Goal: Book appointment/travel/reservation

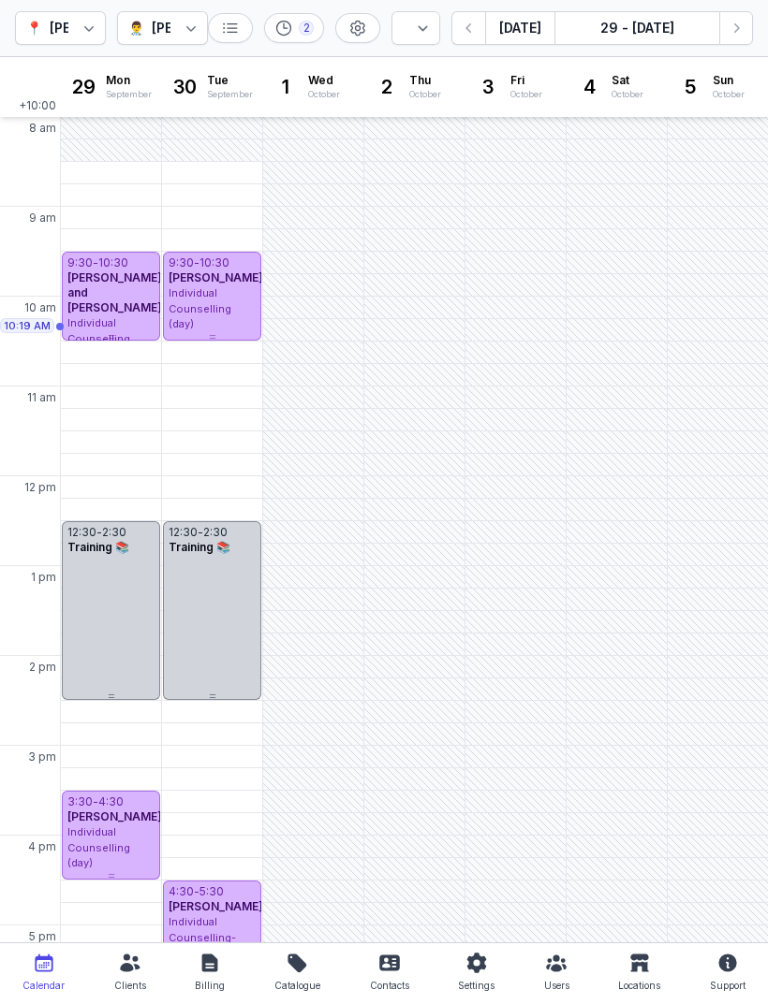
select select "week"
click at [119, 353] on div "10:30 AM - Mon" at bounding box center [112, 353] width 95 height 19
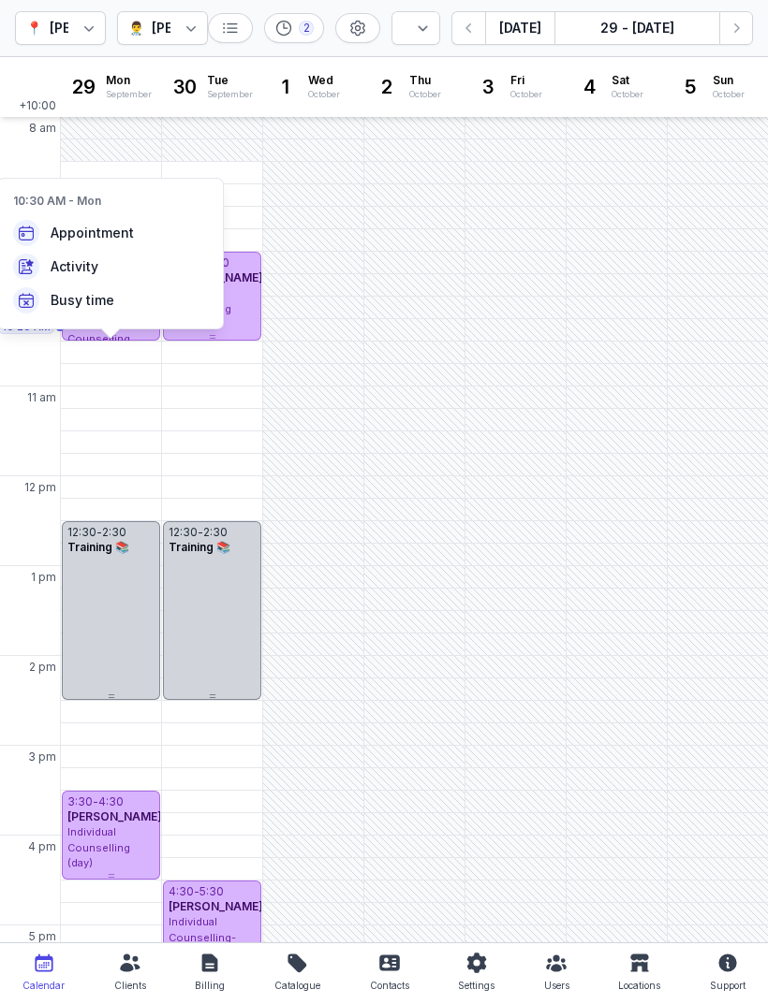
click at [112, 243] on div "Appointment" at bounding box center [110, 233] width 225 height 34
select select
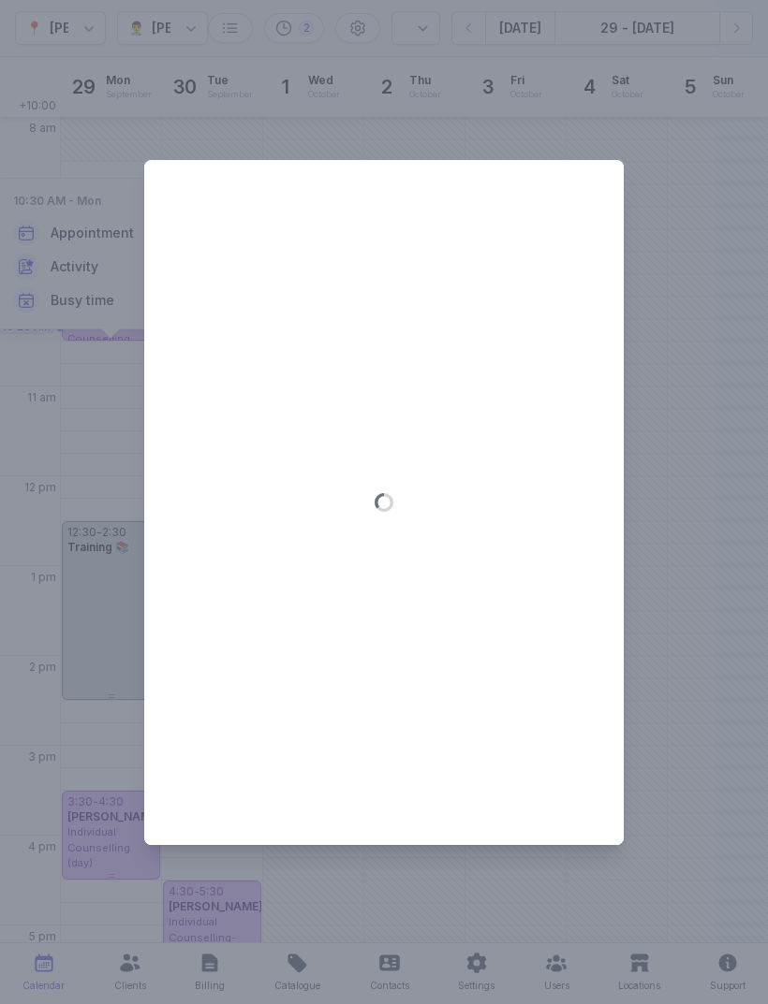
type input "[DATE]"
select select "10:30"
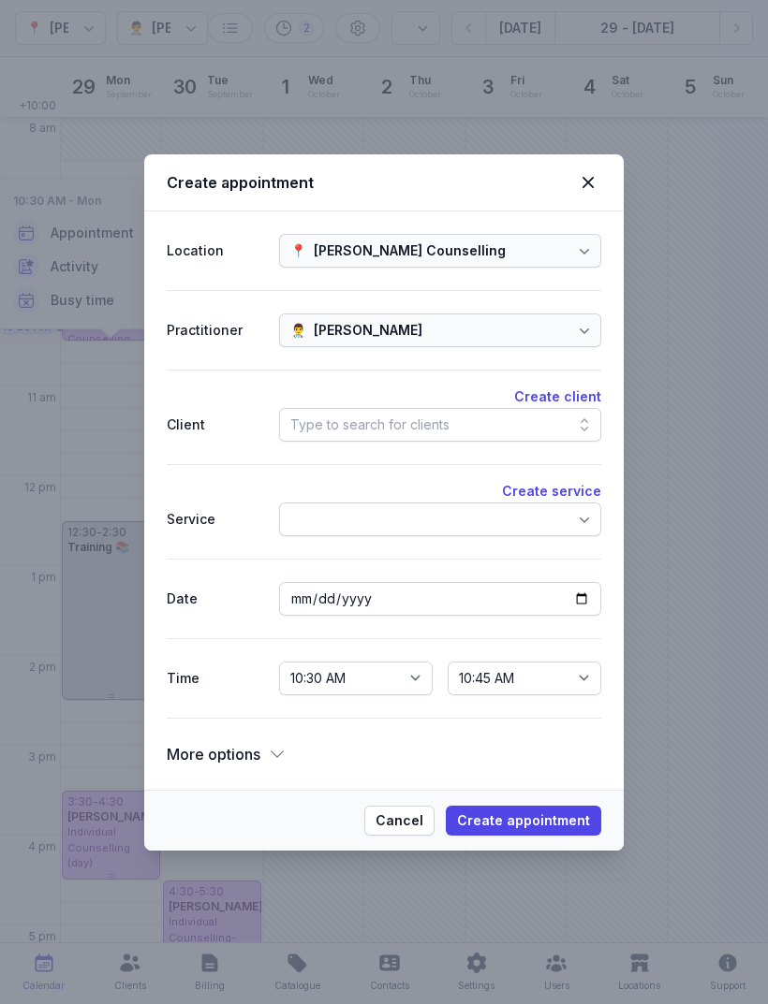
click at [488, 413] on div "Type to search for clients" at bounding box center [440, 425] width 322 height 34
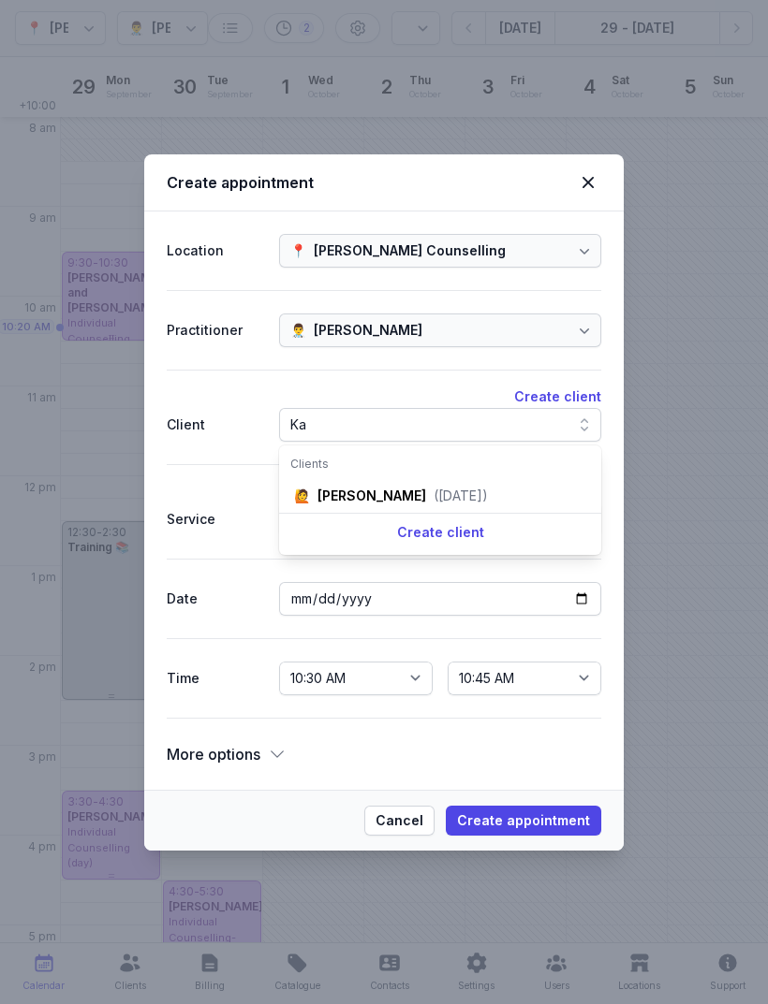
type input "Ka"
click at [401, 491] on div "[PERSON_NAME]" at bounding box center [371, 496] width 109 height 19
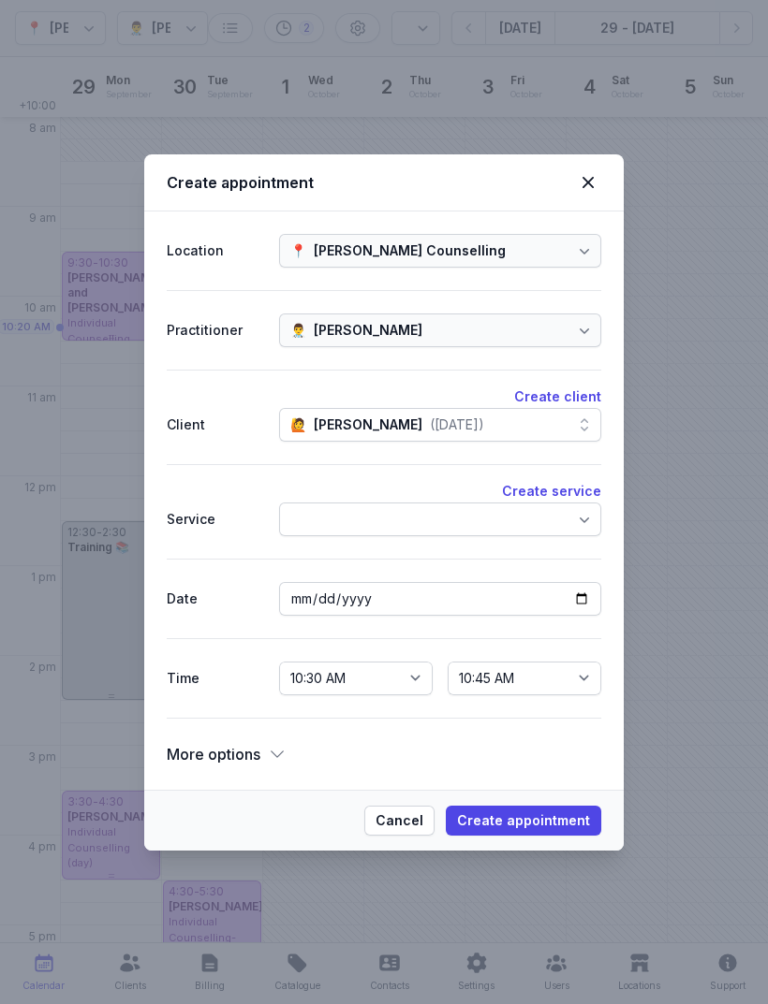
click at [547, 825] on span "Create appointment" at bounding box center [523, 821] width 133 height 22
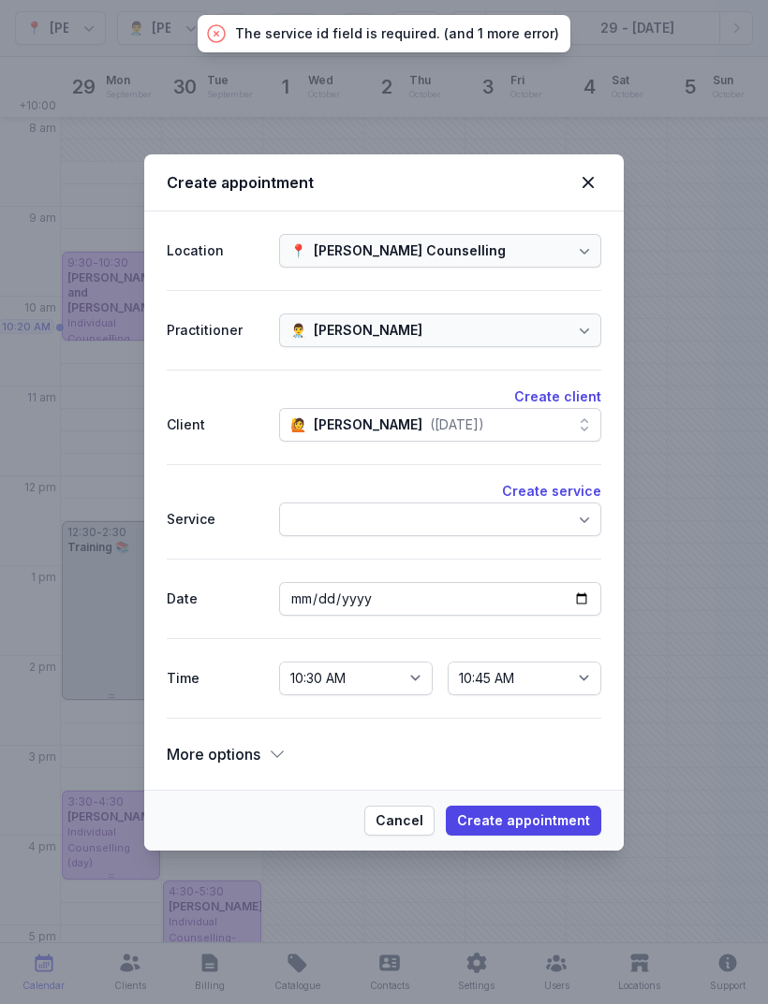
click at [506, 514] on div at bounding box center [440, 520] width 322 height 34
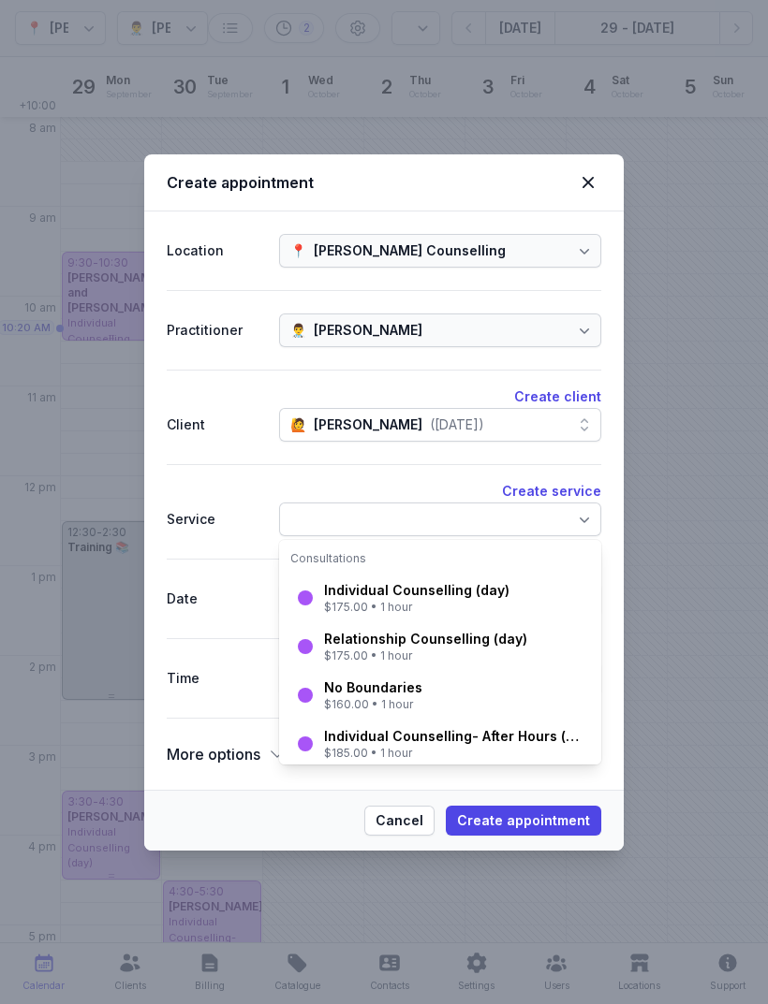
click at [417, 600] on div "$175.00 • 1 hour" at bounding box center [416, 607] width 185 height 15
select select "11:30"
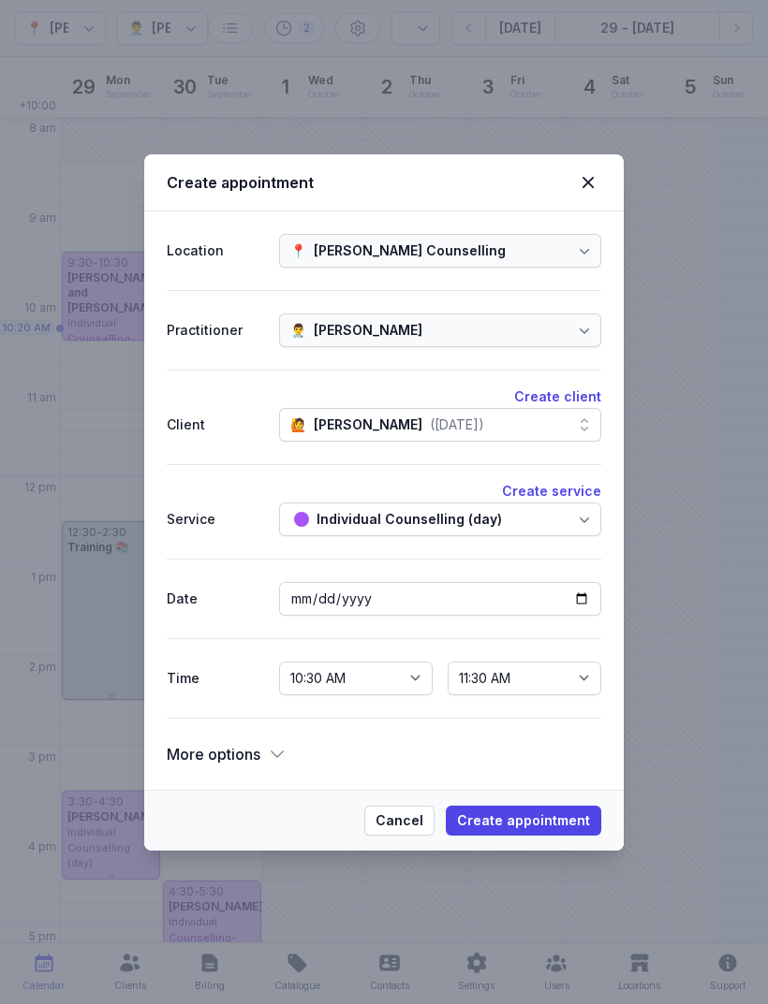
click at [549, 819] on span "Create appointment" at bounding box center [523, 821] width 133 height 22
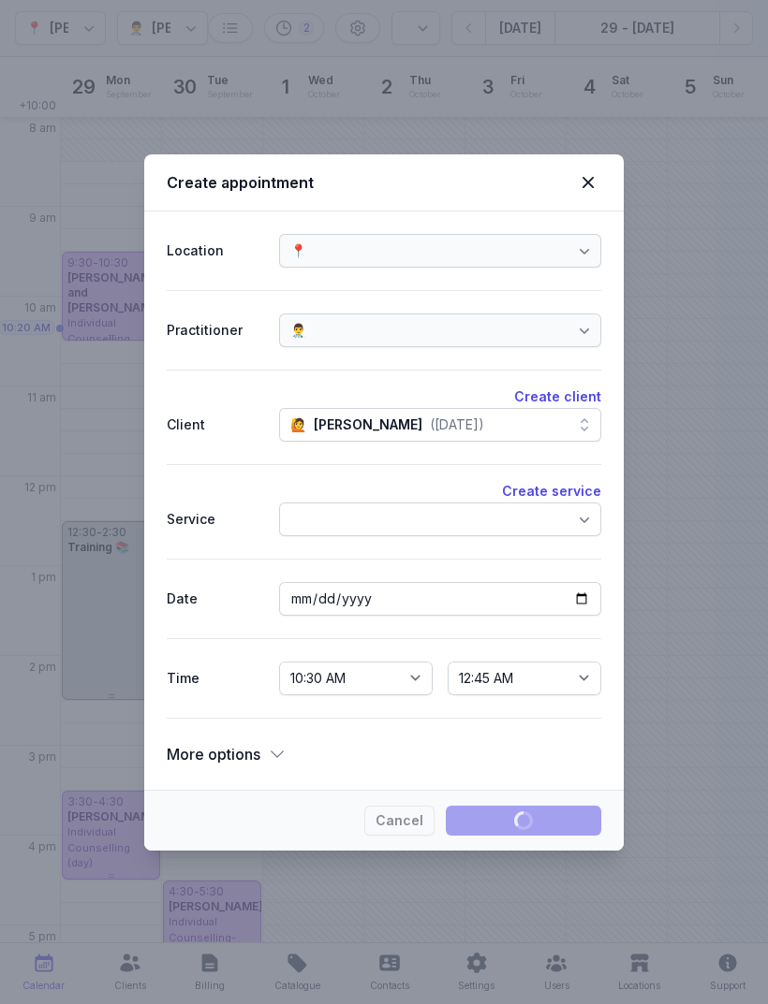
select select
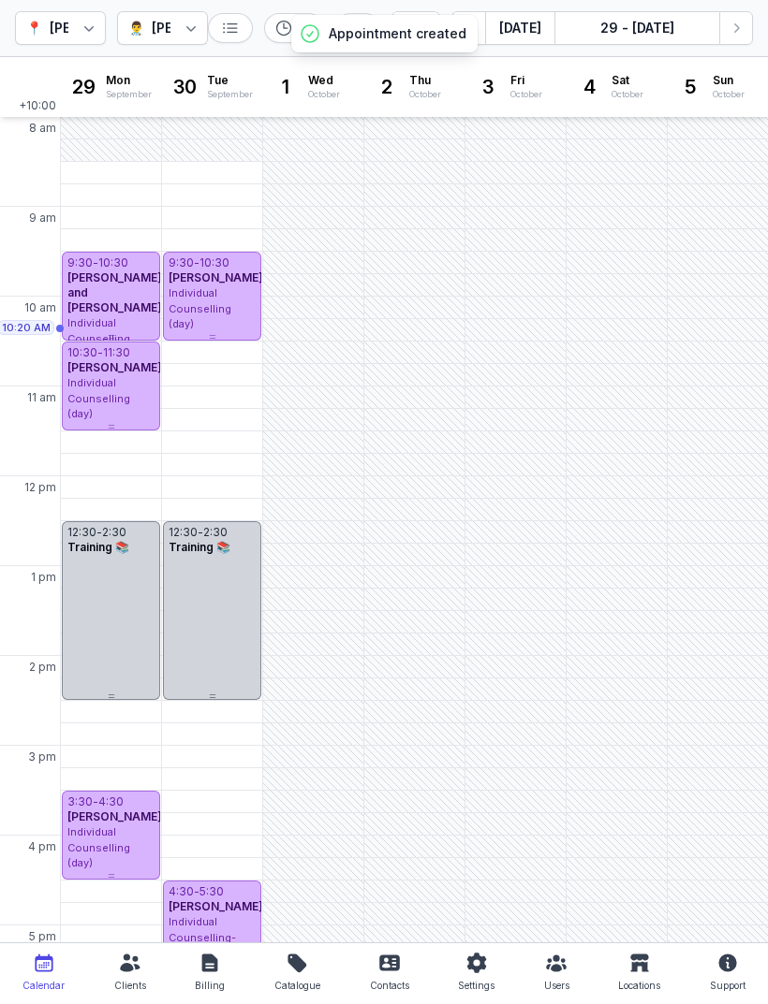
click at [108, 443] on div "11:30 AM - Mon" at bounding box center [111, 442] width 92 height 19
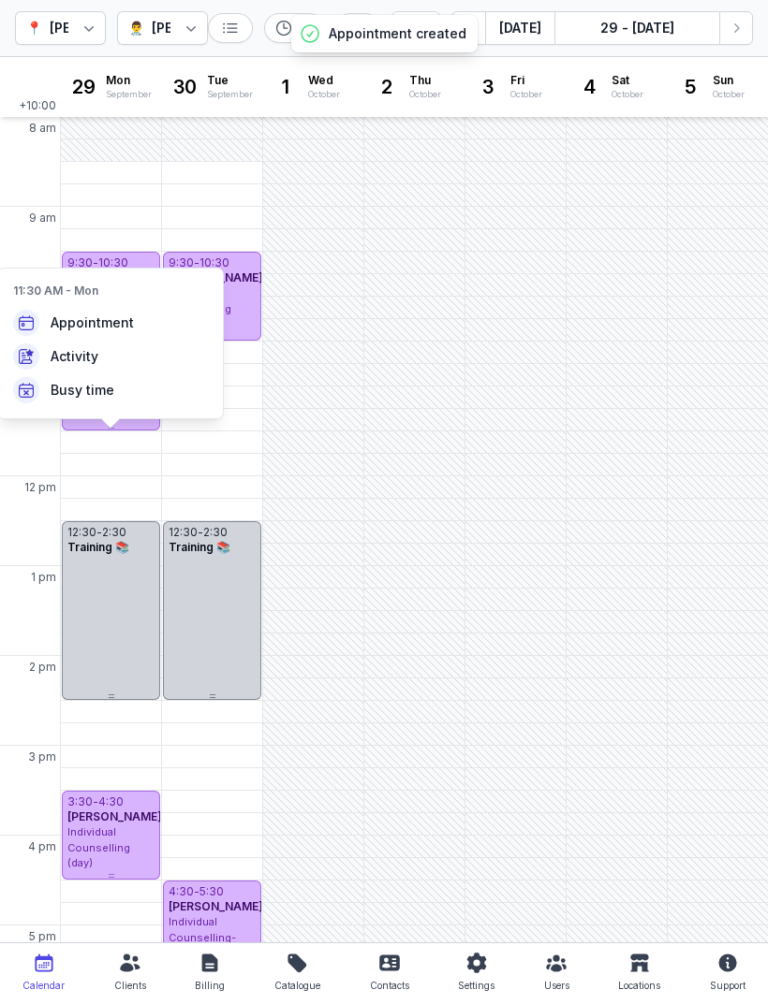
click at [85, 330] on span "Appointment" at bounding box center [92, 323] width 83 height 19
select select
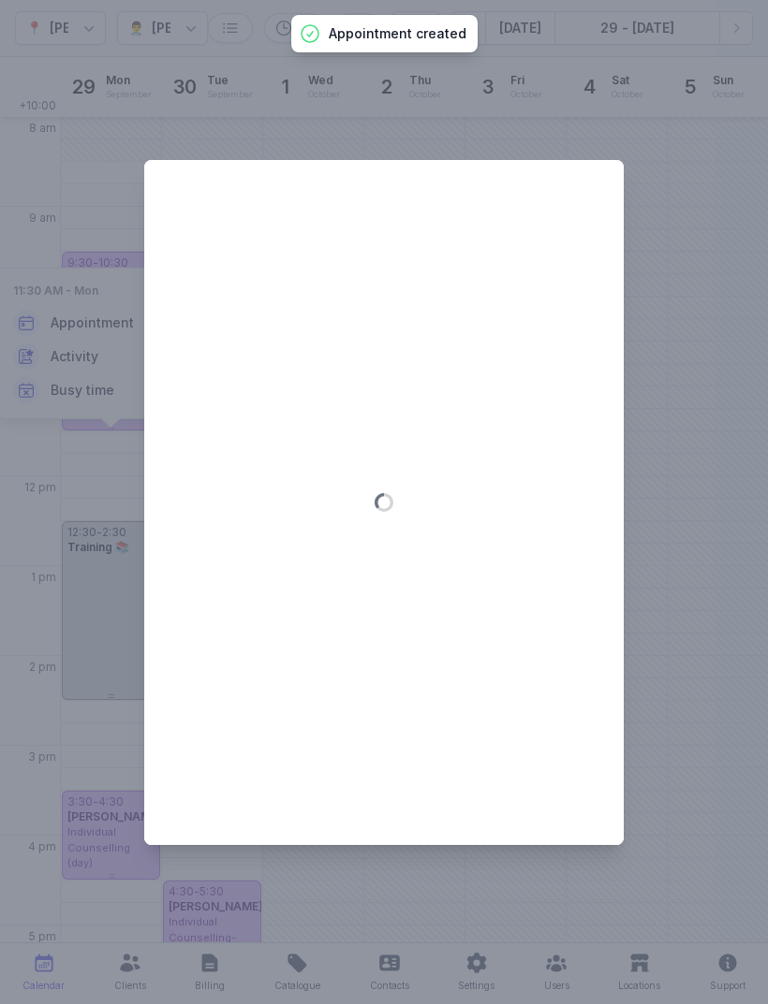
type input "[DATE]"
select select "11:30"
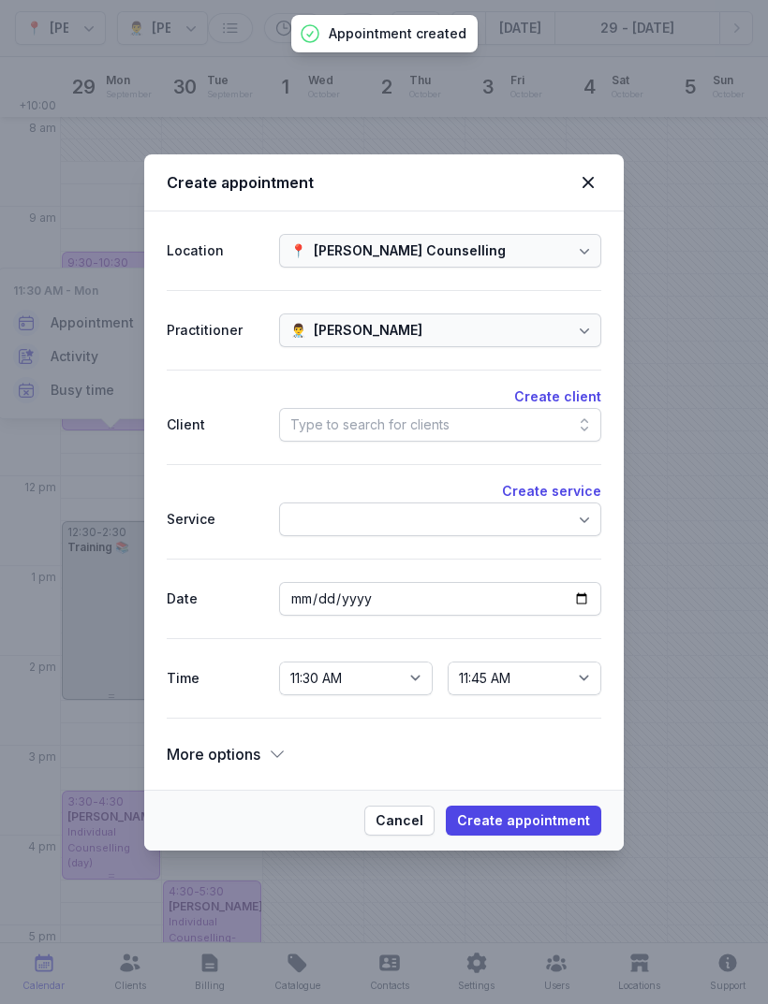
click at [424, 417] on div "Type to search for clients" at bounding box center [369, 425] width 159 height 22
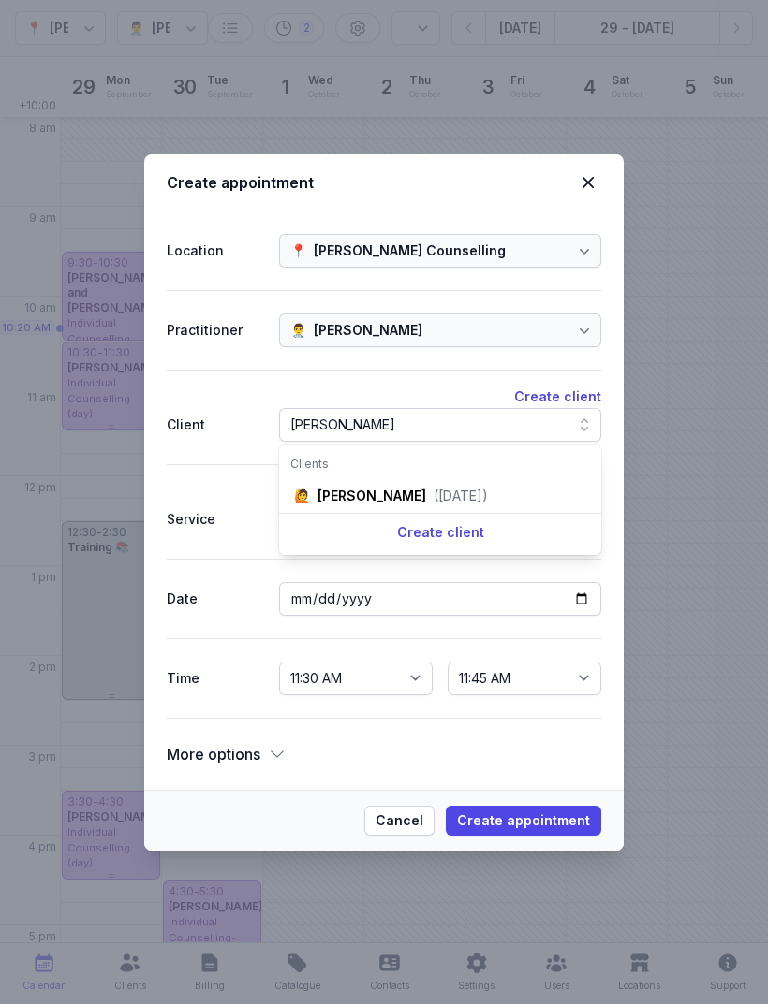
type input "[PERSON_NAME]"
click at [426, 493] on div "[PERSON_NAME]" at bounding box center [371, 496] width 109 height 19
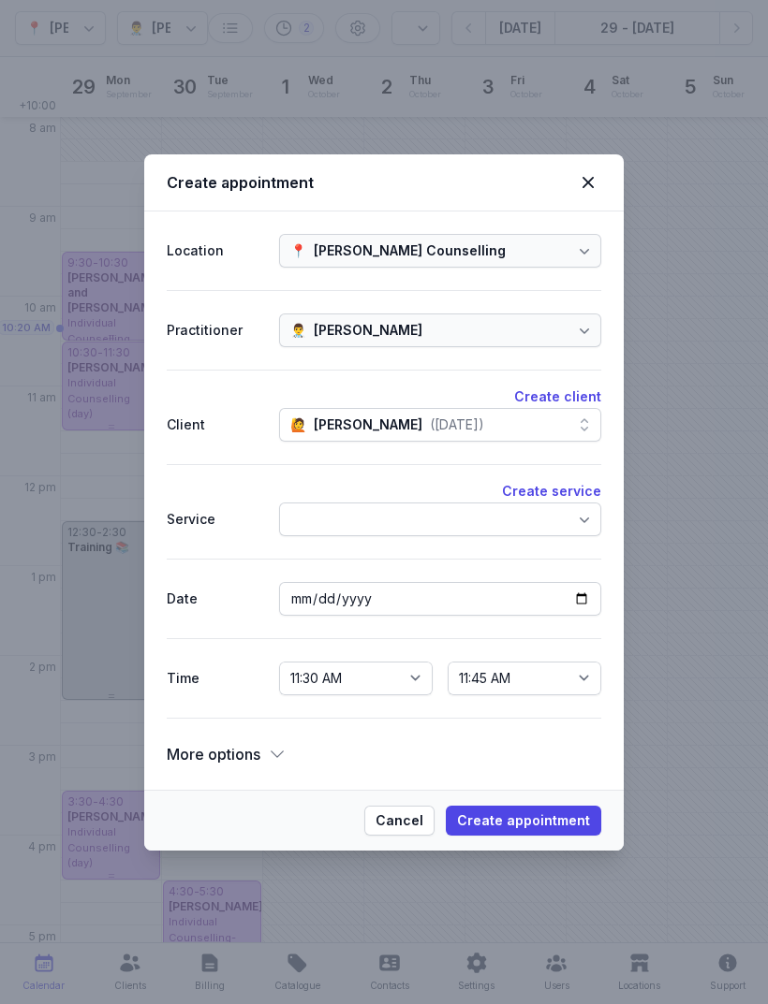
click at [555, 833] on button "Create appointment" at bounding box center [523, 821] width 155 height 30
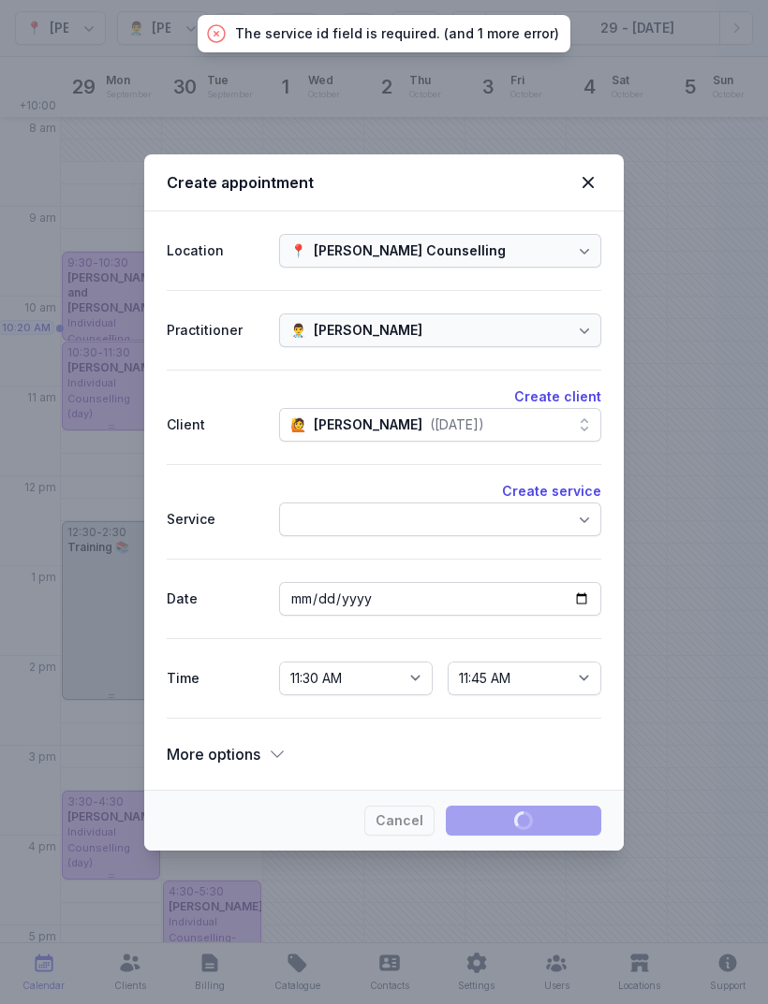
click at [508, 502] on button "Create service" at bounding box center [551, 491] width 99 height 22
select select
click at [446, 528] on div at bounding box center [440, 520] width 322 height 34
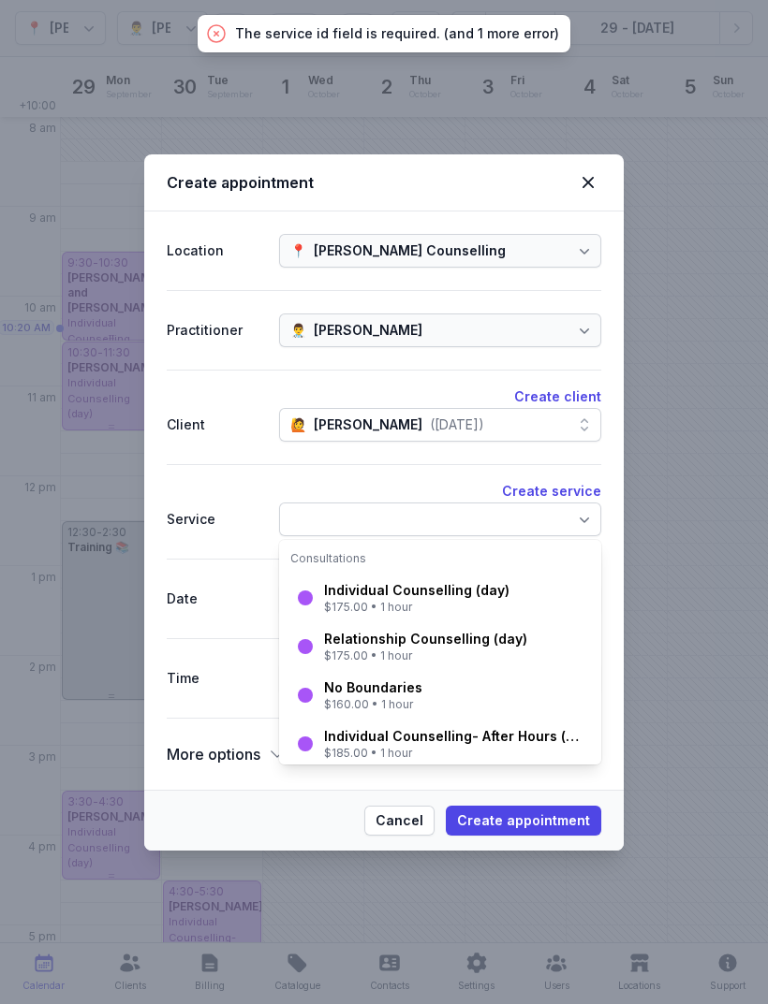
click at [453, 601] on div "$175.00 • 1 hour" at bounding box center [416, 607] width 185 height 15
select select "12:30"
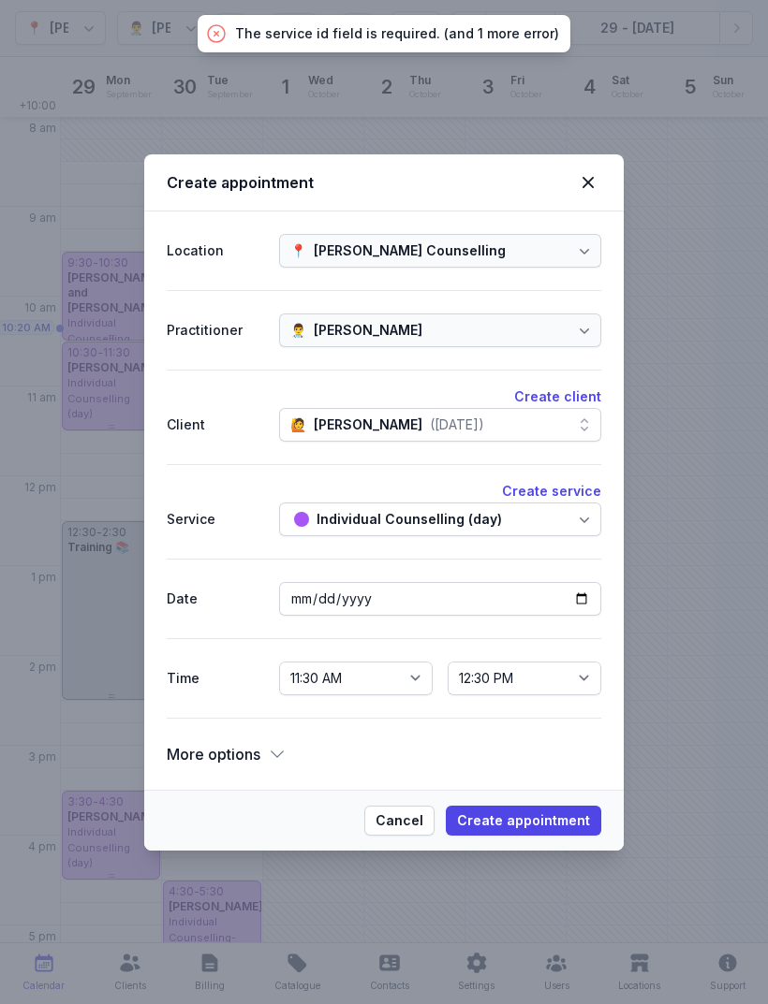
click at [559, 816] on span "Create appointment" at bounding box center [523, 821] width 133 height 22
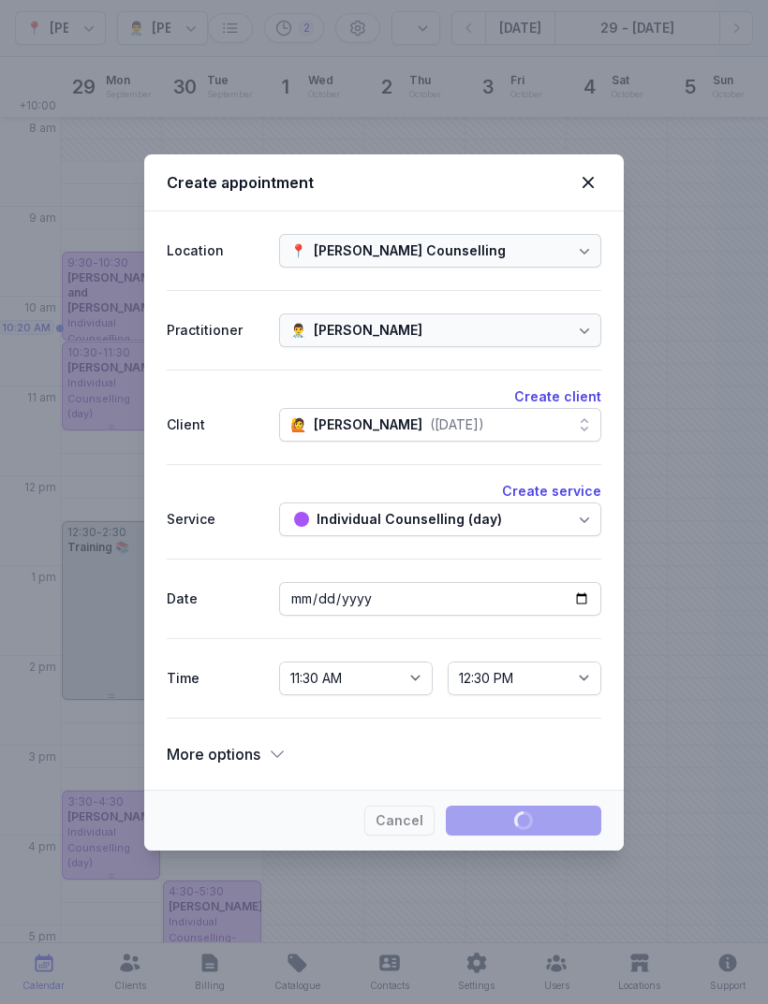
select select
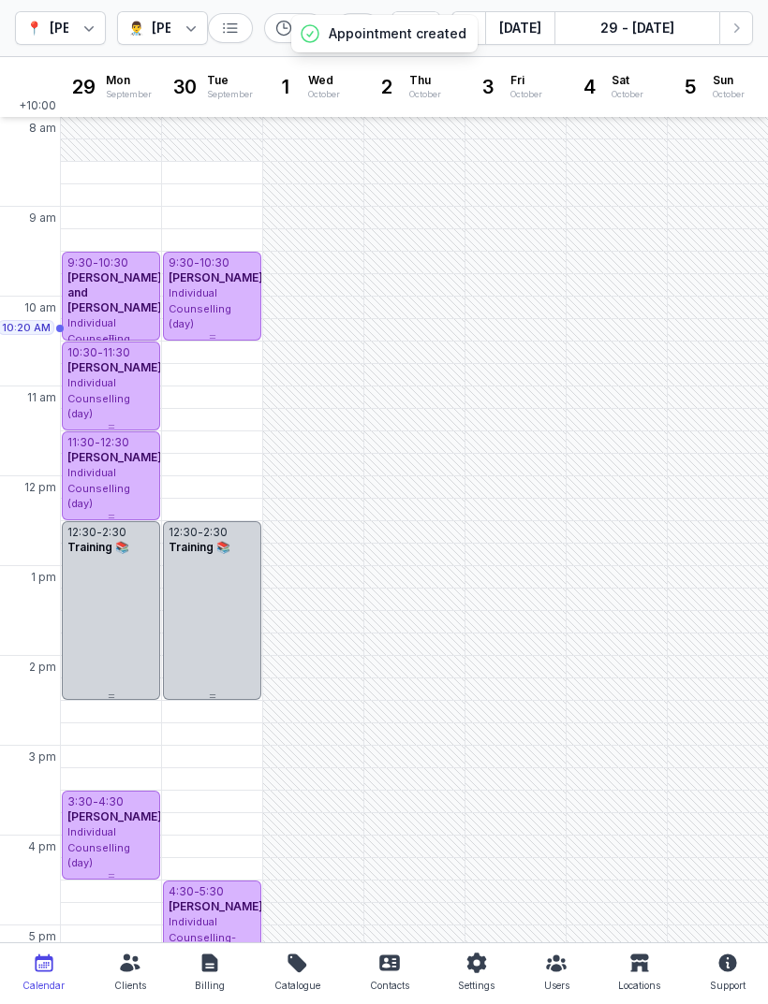
click at [735, 32] on icon "button" at bounding box center [737, 27] width 6 height 9
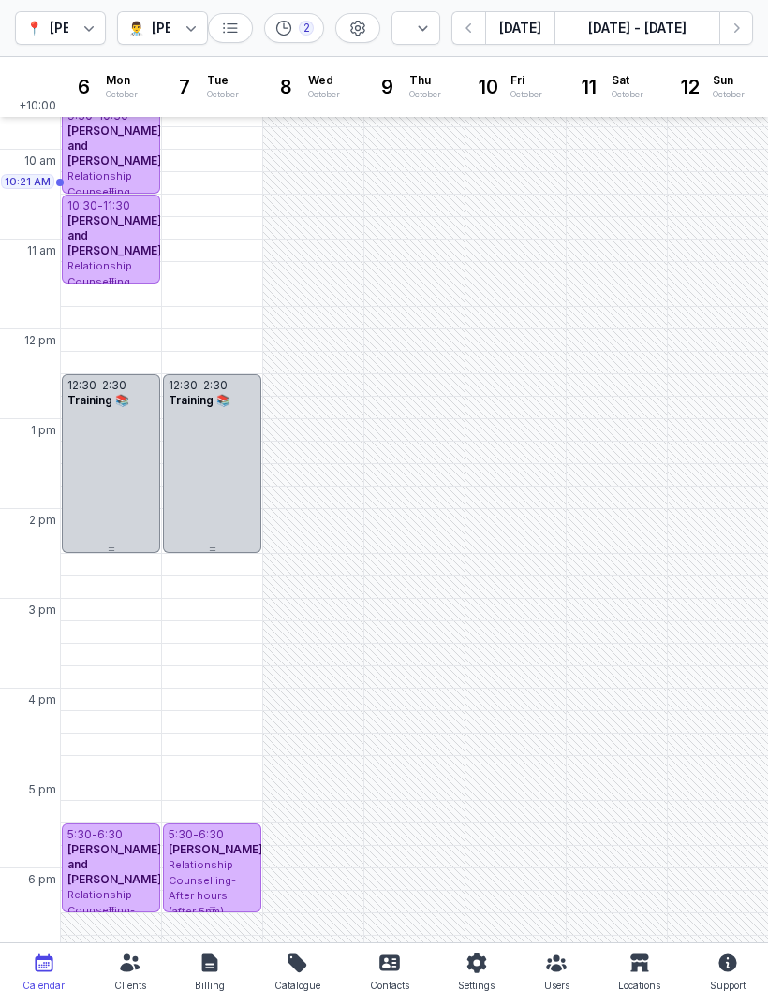
scroll to position [148, 0]
click at [122, 300] on div "11:30 AM - Mon" at bounding box center [111, 295] width 92 height 19
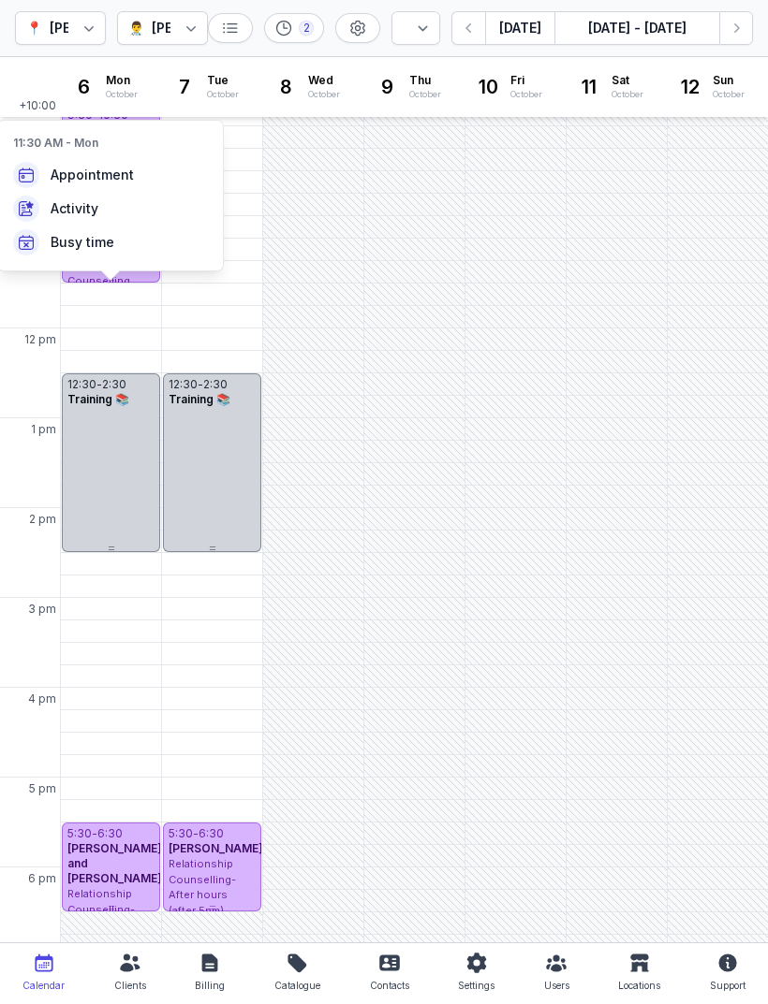
click at [124, 176] on span "Appointment" at bounding box center [92, 175] width 83 height 19
select select
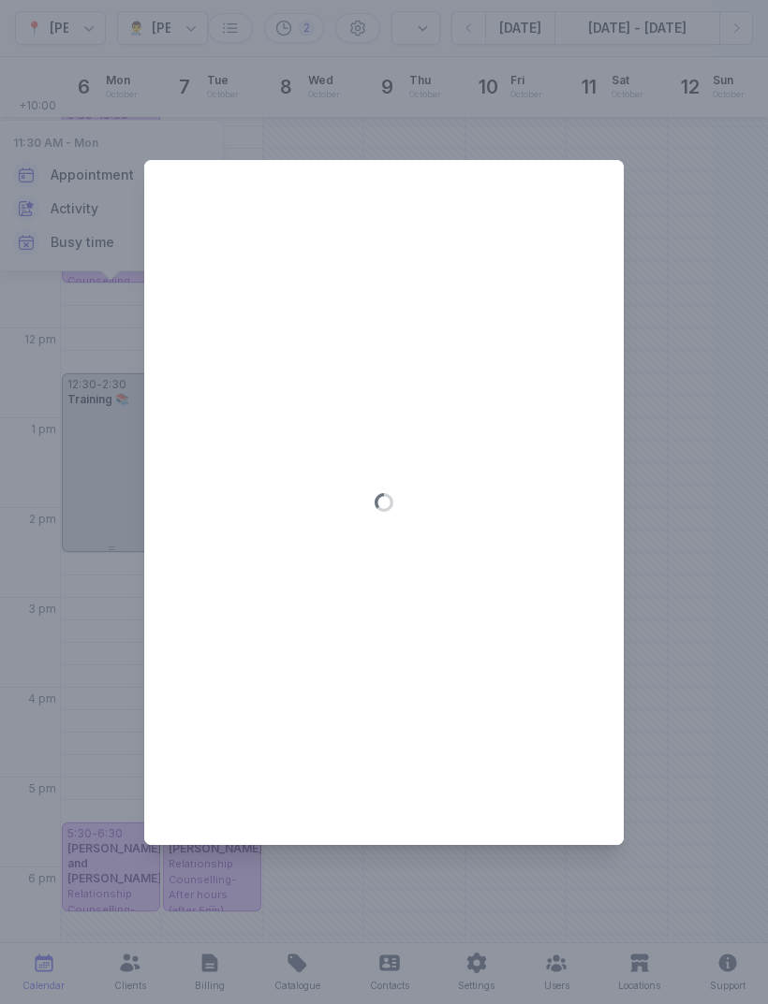
type input "[DATE]"
select select "11:30"
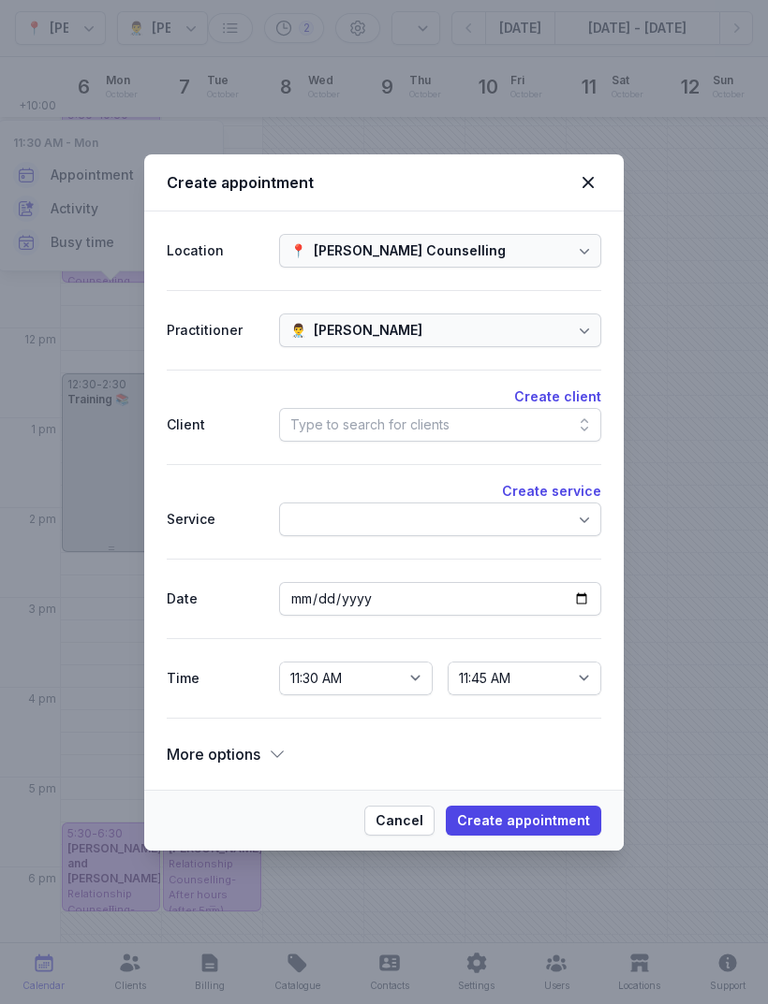
click at [451, 417] on div "Type to search for clients" at bounding box center [440, 425] width 322 height 34
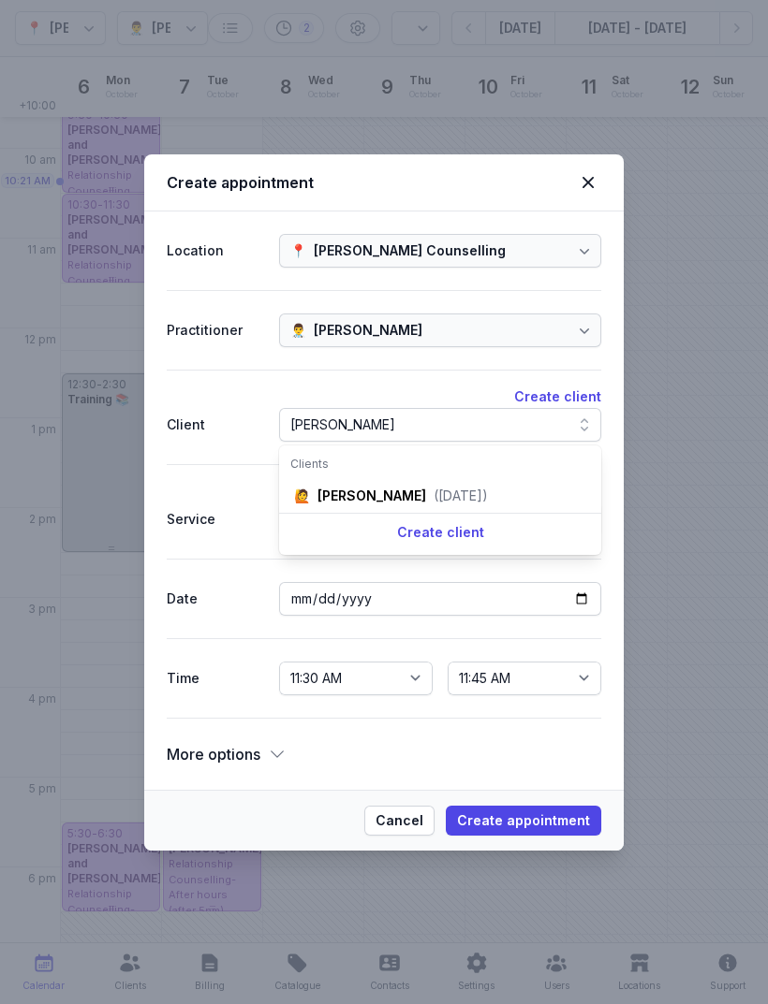
type input "[PERSON_NAME]"
click at [426, 491] on div "[PERSON_NAME]" at bounding box center [371, 496] width 109 height 19
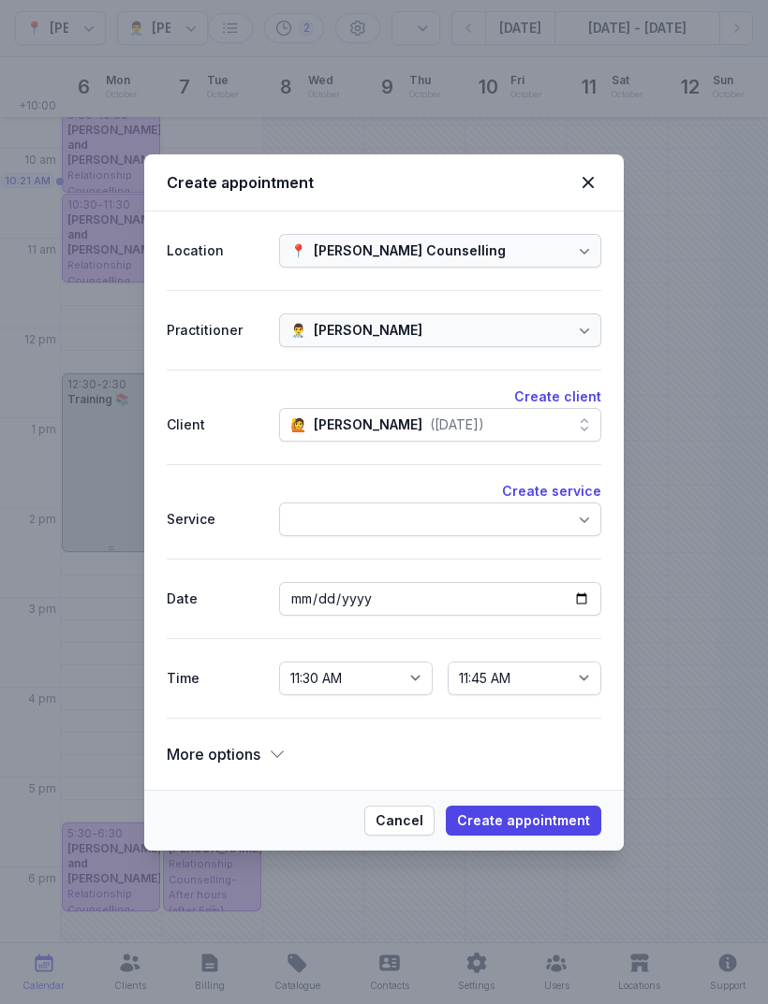
click at [516, 533] on div at bounding box center [440, 520] width 322 height 34
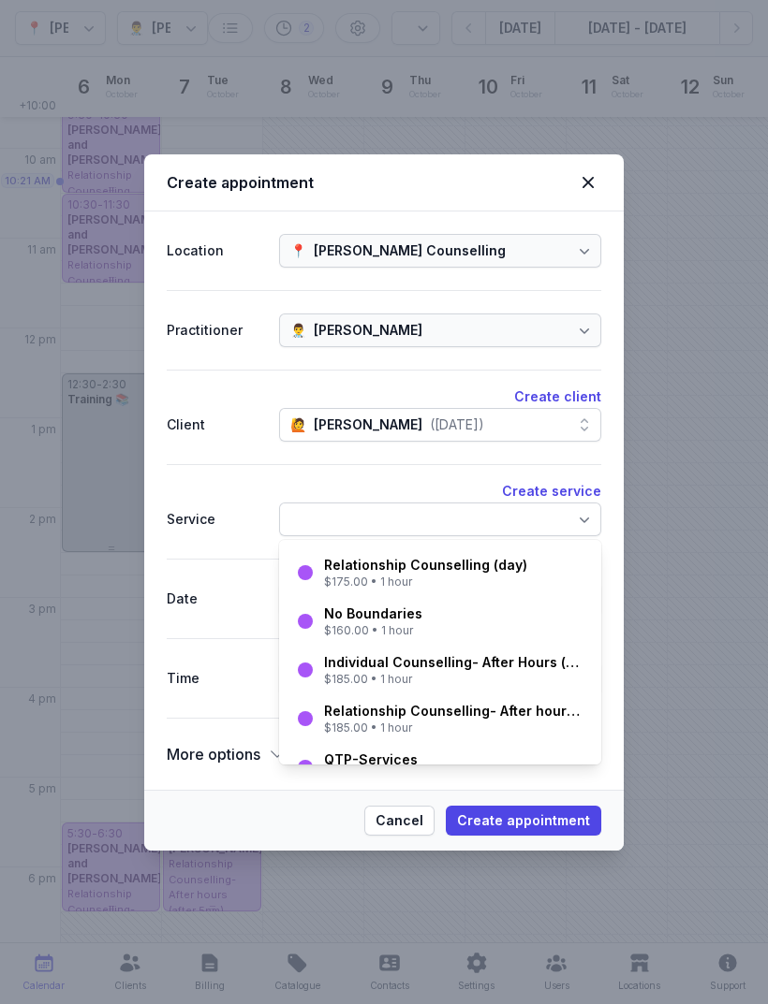
scroll to position [65, 0]
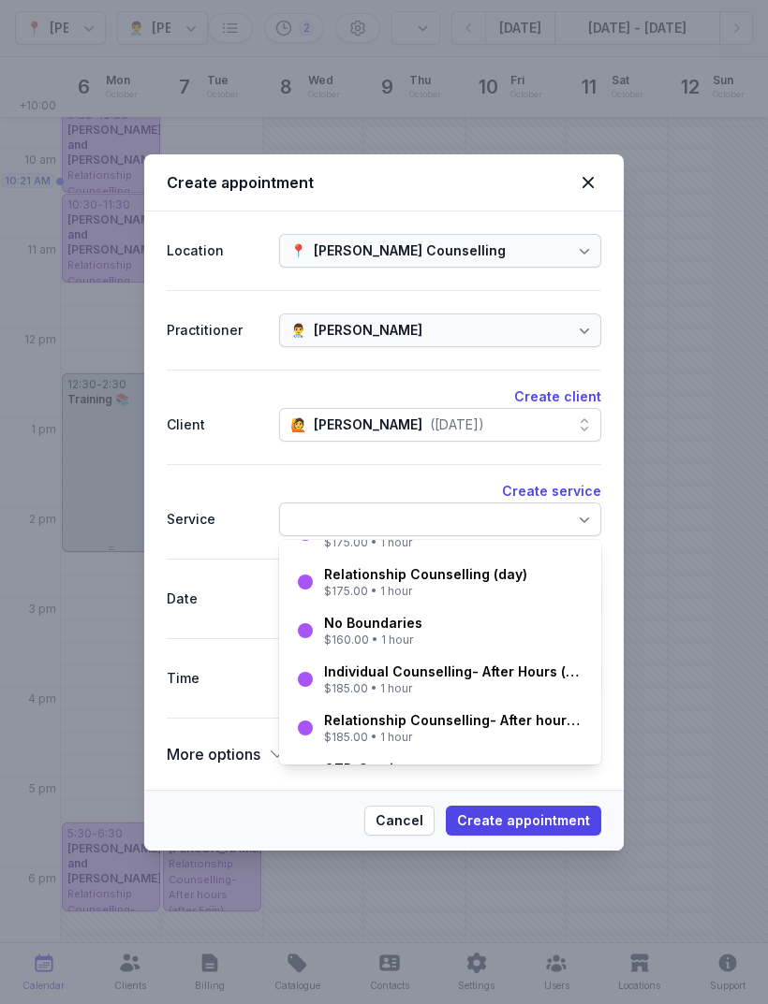
click at [418, 580] on div "Relationship Counselling (day)" at bounding box center [425, 574] width 203 height 19
select select "12:30"
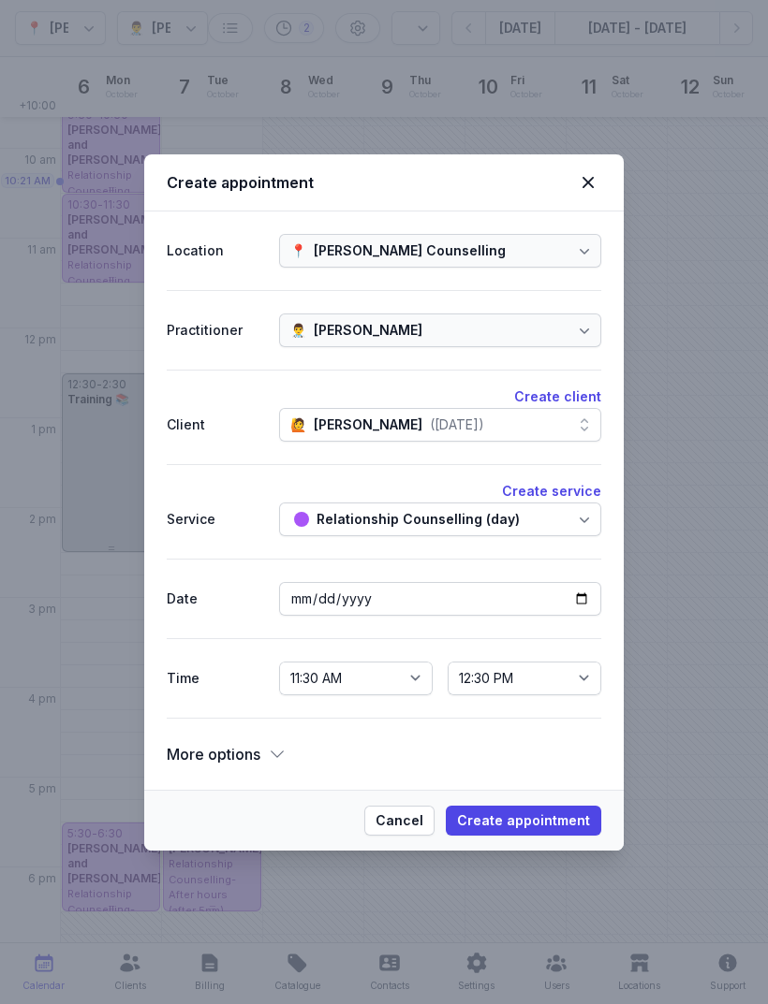
click at [553, 813] on span "Create appointment" at bounding box center [523, 821] width 133 height 22
select select
